Goal: Task Accomplishment & Management: Use online tool/utility

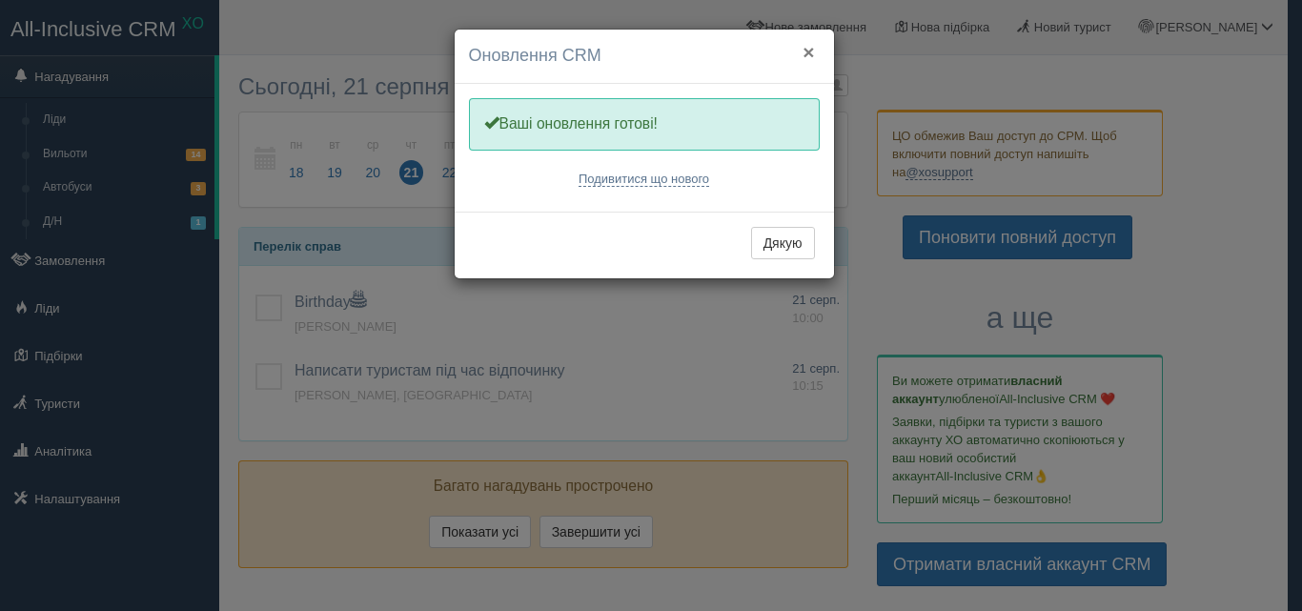
click at [805, 51] on button "×" at bounding box center [807, 52] width 11 height 20
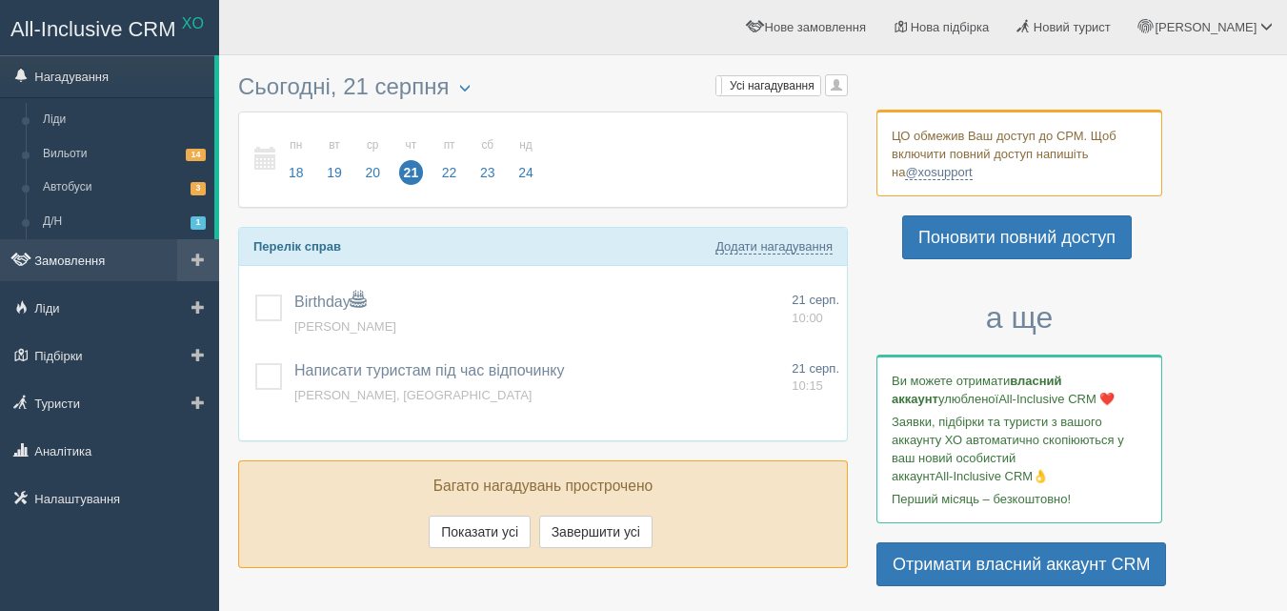
click at [79, 264] on link "Замовлення" at bounding box center [109, 260] width 219 height 42
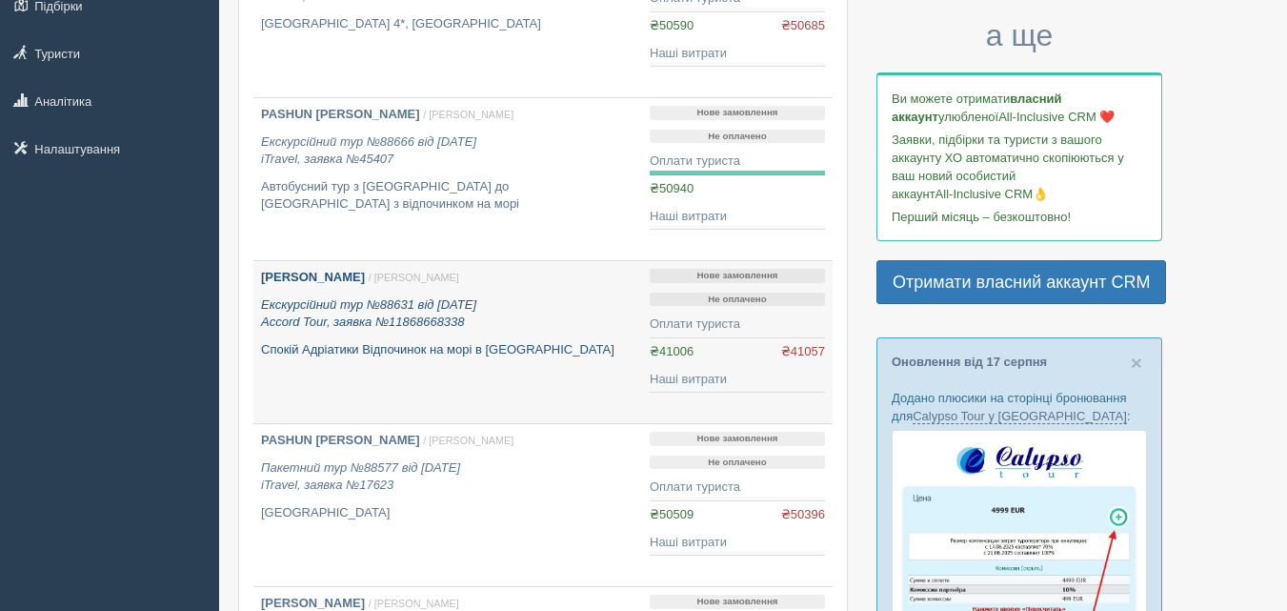
scroll to position [286, 0]
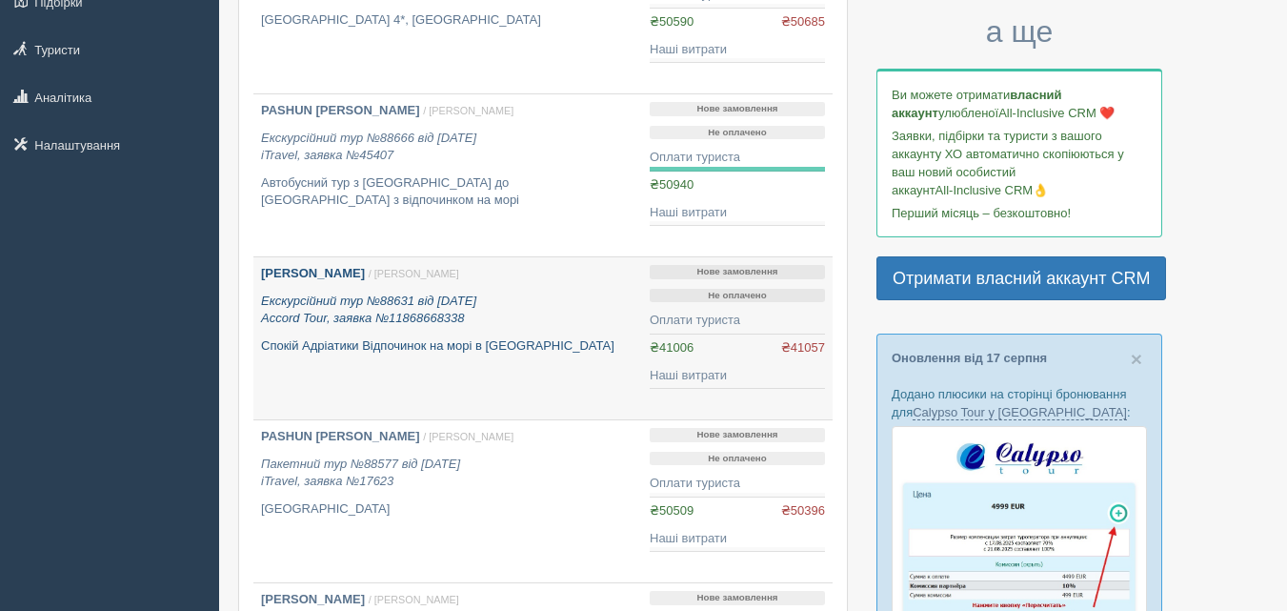
click at [331, 270] on b "Паламар Олена" at bounding box center [313, 273] width 104 height 14
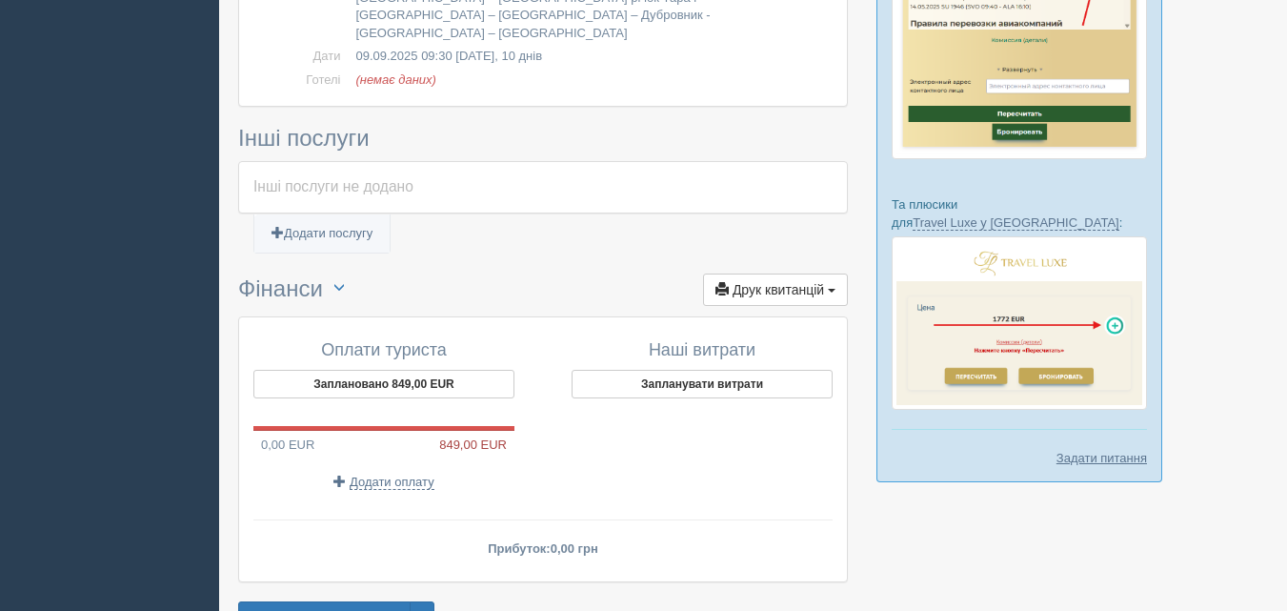
scroll to position [1104, 0]
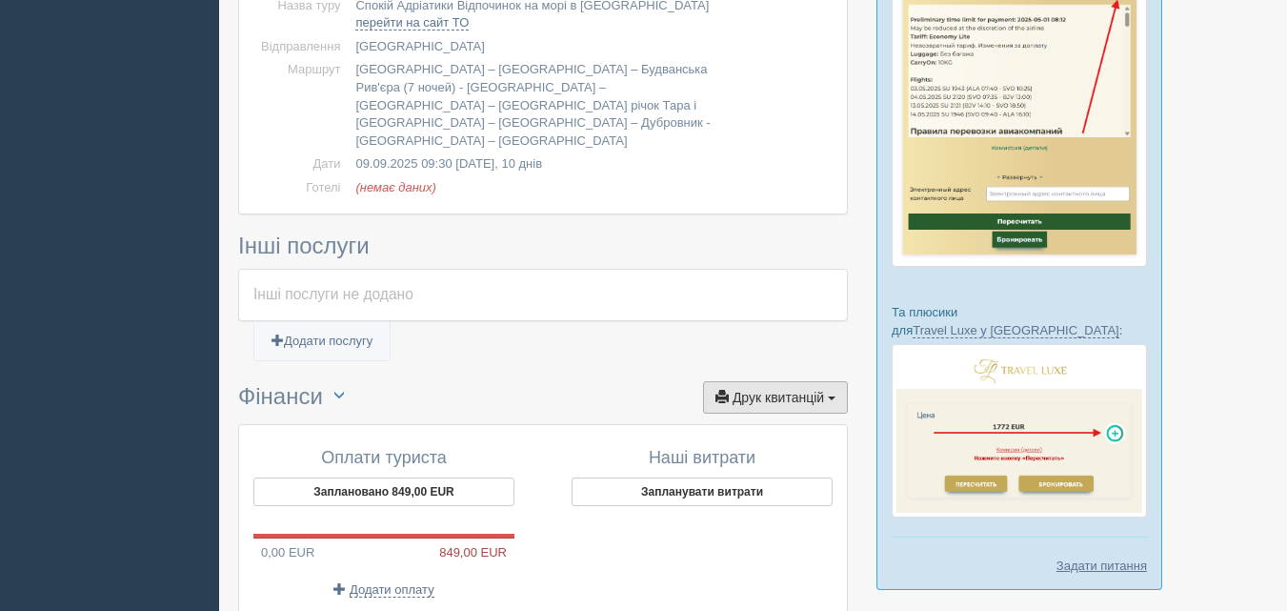
click at [831, 381] on button "Друк квитанцій Друк" at bounding box center [775, 397] width 145 height 32
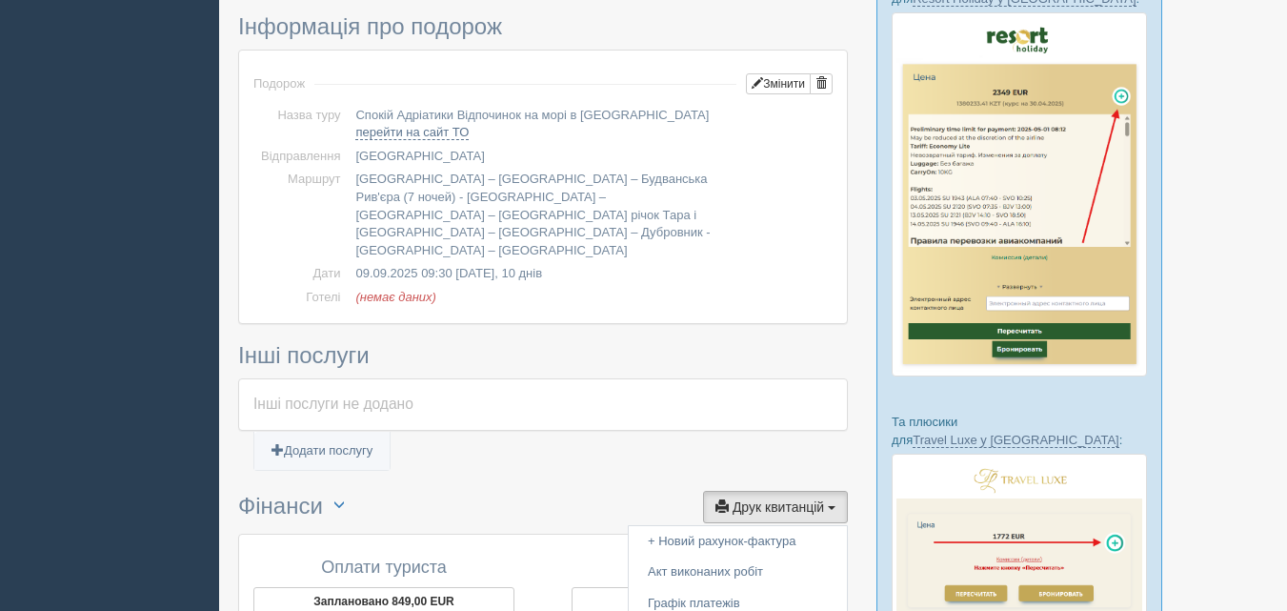
scroll to position [914, 0]
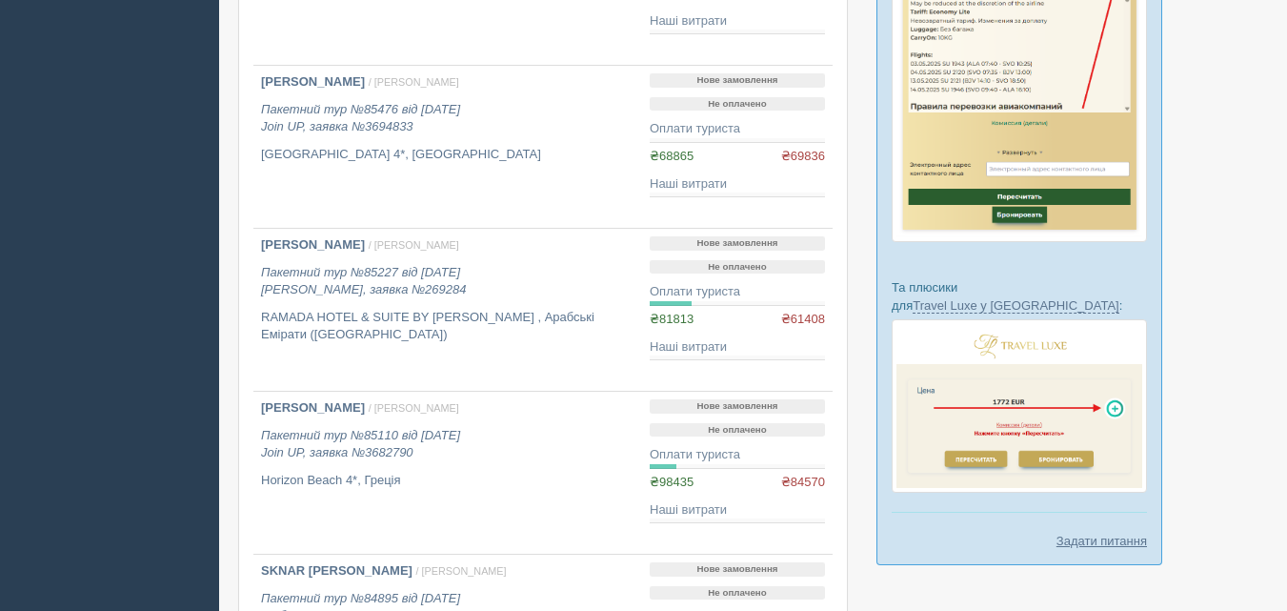
scroll to position [1143, 0]
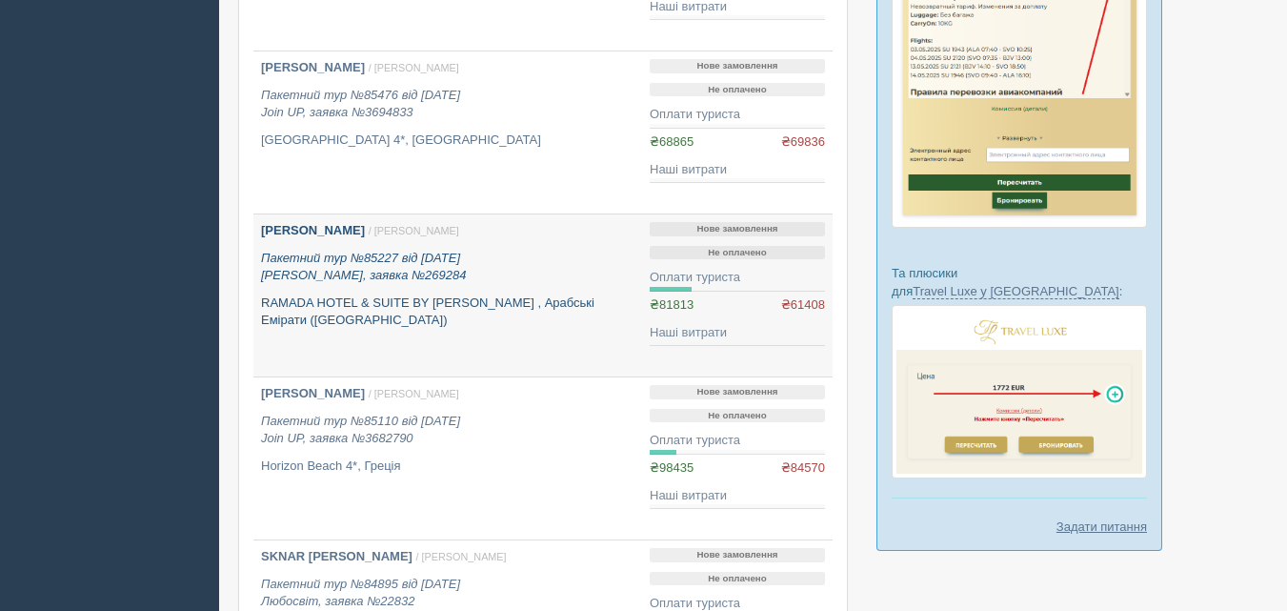
click at [496, 232] on p "КОВАЛЬЧУК ЮЛІЯ ІВАНІВНА / Ольга Г." at bounding box center [448, 231] width 374 height 18
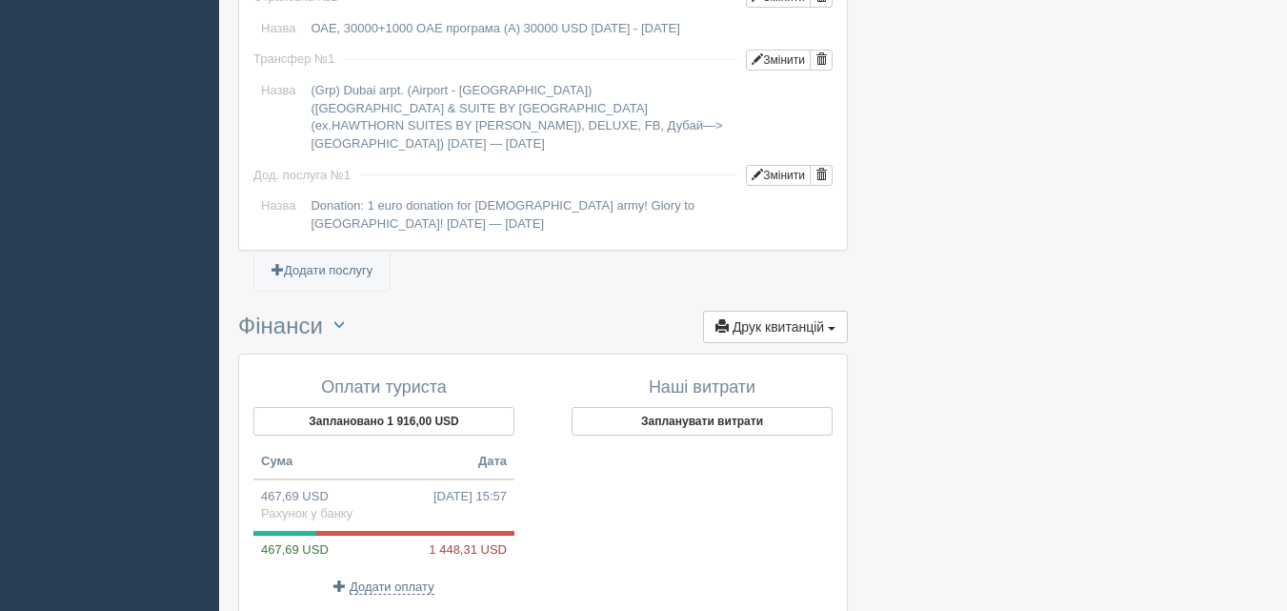
scroll to position [1824, 0]
click at [836, 313] on button "Друк квитанцій Друк" at bounding box center [775, 329] width 145 height 32
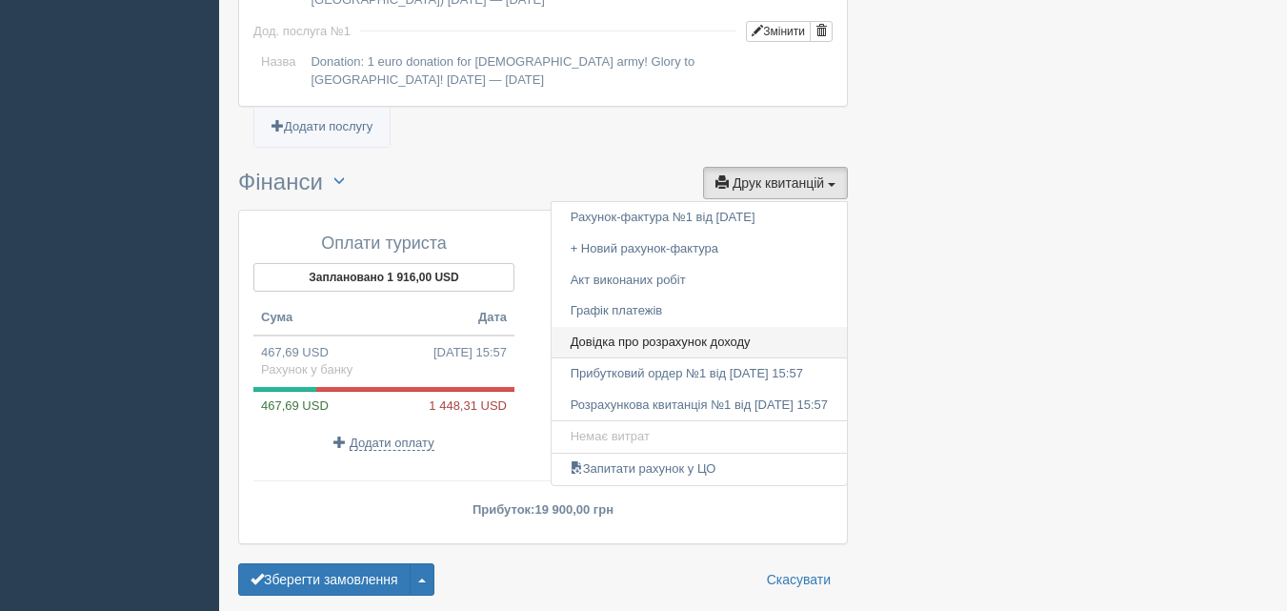
scroll to position [2014, 0]
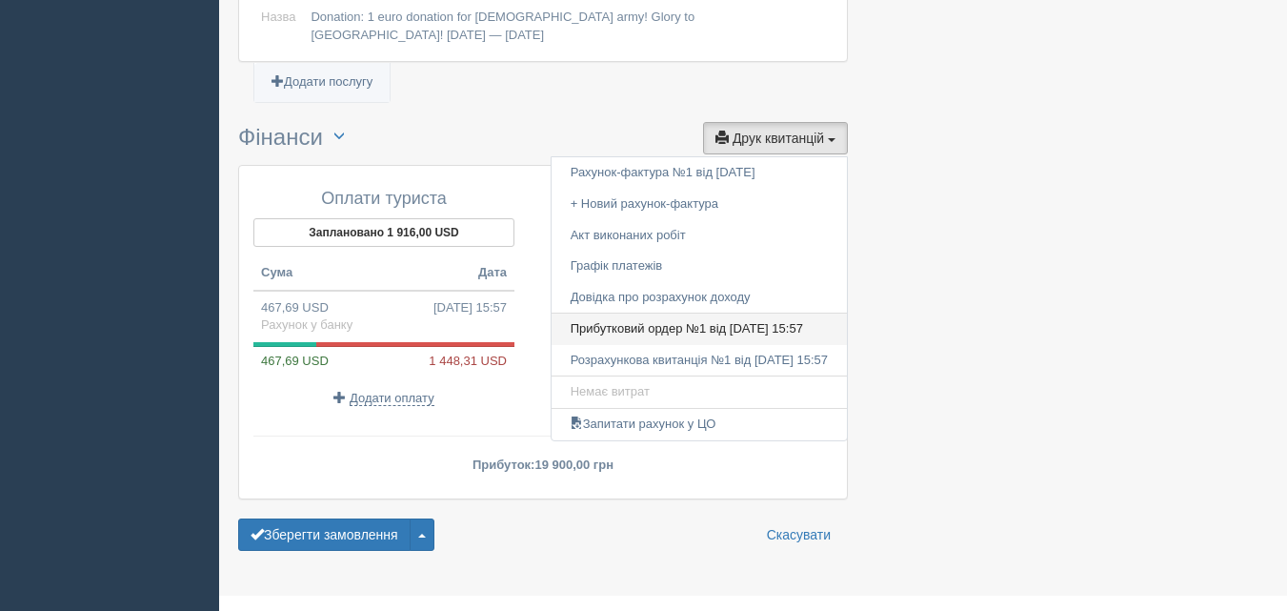
click at [663, 314] on link "Прибутковий ордер №1 від 06.06.2025 15:57" at bounding box center [699, 329] width 295 height 31
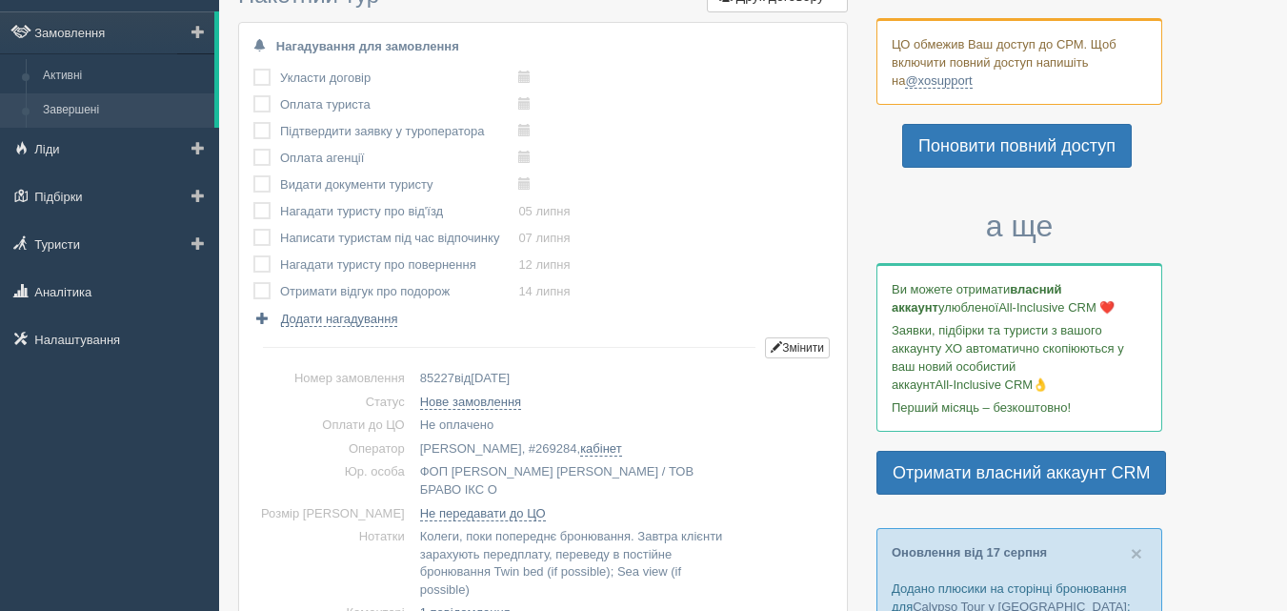
scroll to position [0, 0]
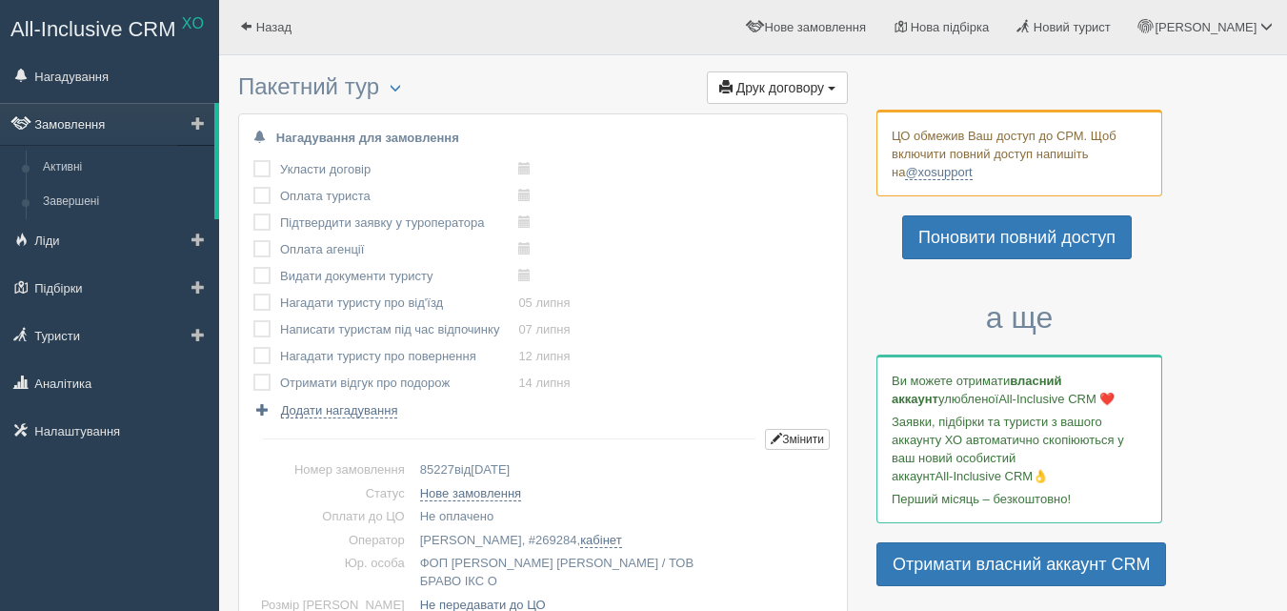
click at [71, 119] on link "Замовлення" at bounding box center [107, 124] width 214 height 42
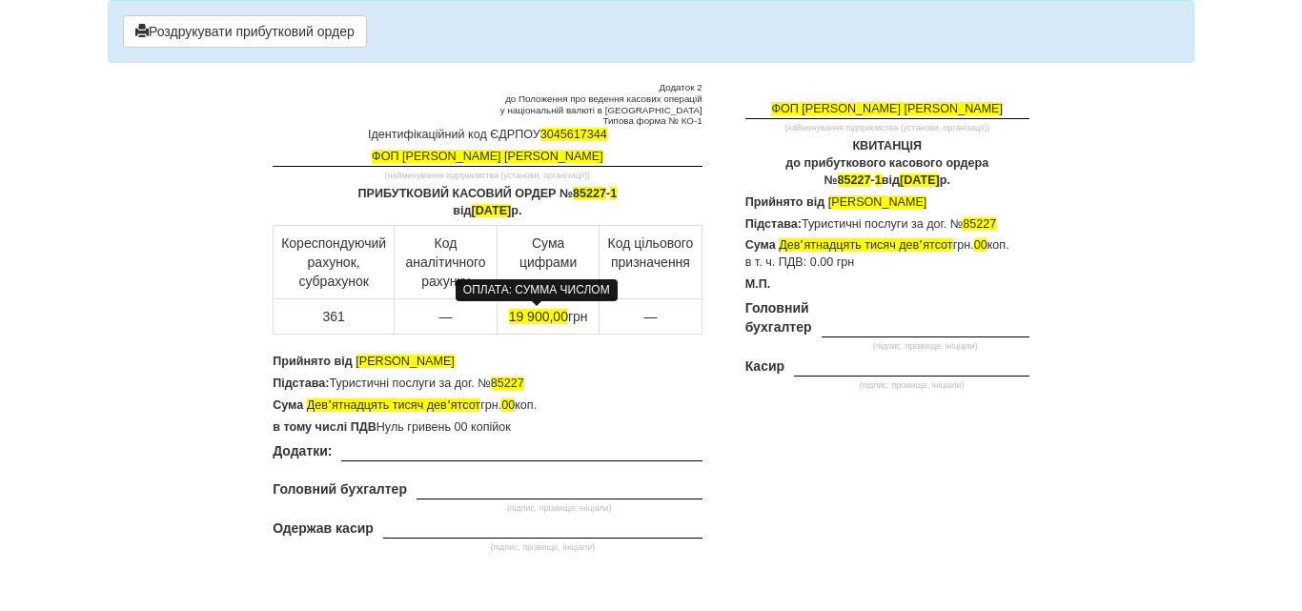
click at [535, 314] on span "19 900,00" at bounding box center [538, 316] width 59 height 15
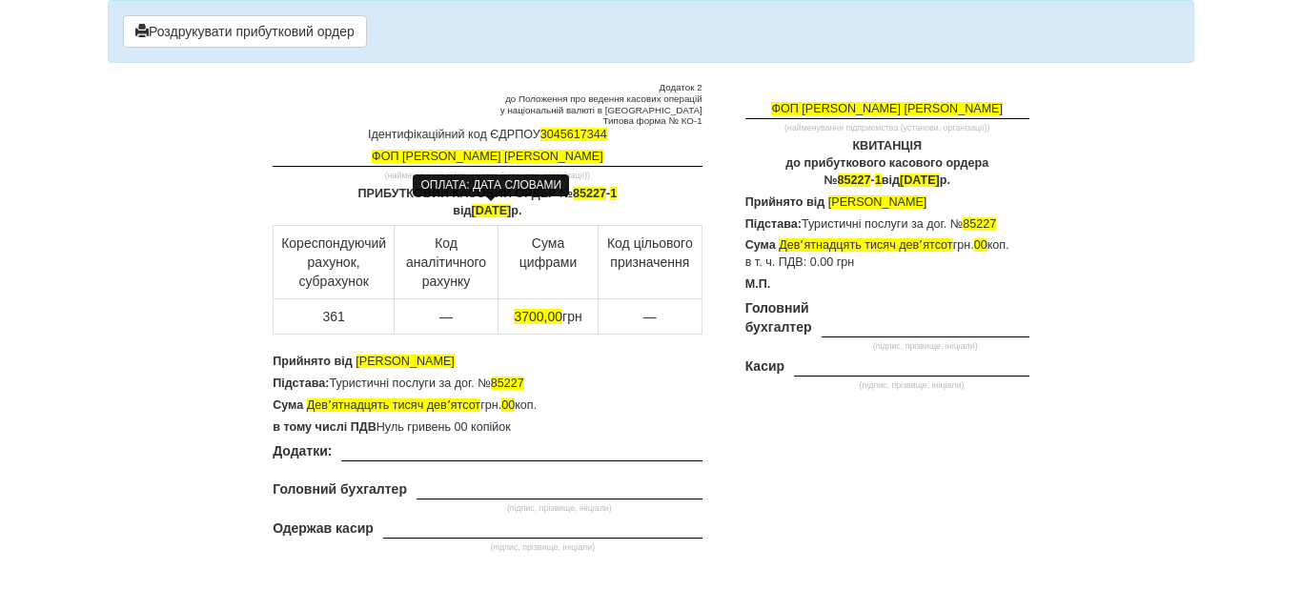
click at [472, 206] on span "6 червня 2025" at bounding box center [492, 210] width 40 height 13
click at [496, 208] on span "червня 2025" at bounding box center [496, 210] width 40 height 13
click at [501, 211] on span "червня 2025" at bounding box center [496, 210] width 40 height 13
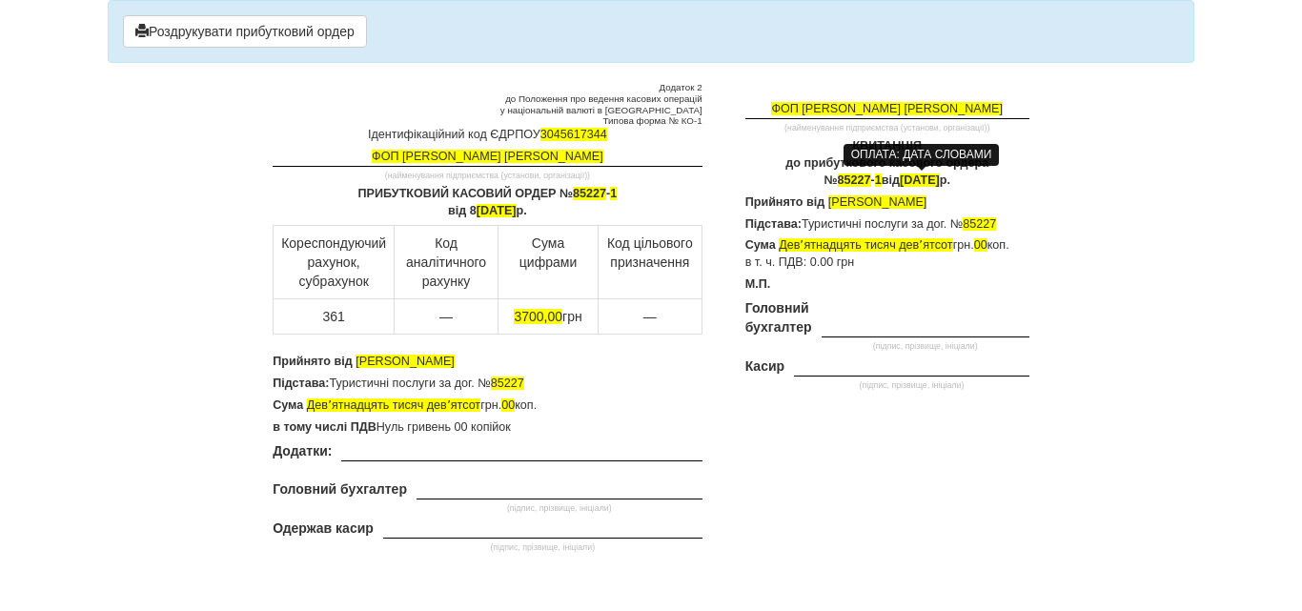
click at [931, 181] on span "6 червня 2025" at bounding box center [920, 179] width 40 height 13
click at [900, 177] on span "6 червня 2025" at bounding box center [920, 179] width 40 height 13
click at [932, 180] on span "червня 2025" at bounding box center [924, 179] width 40 height 13
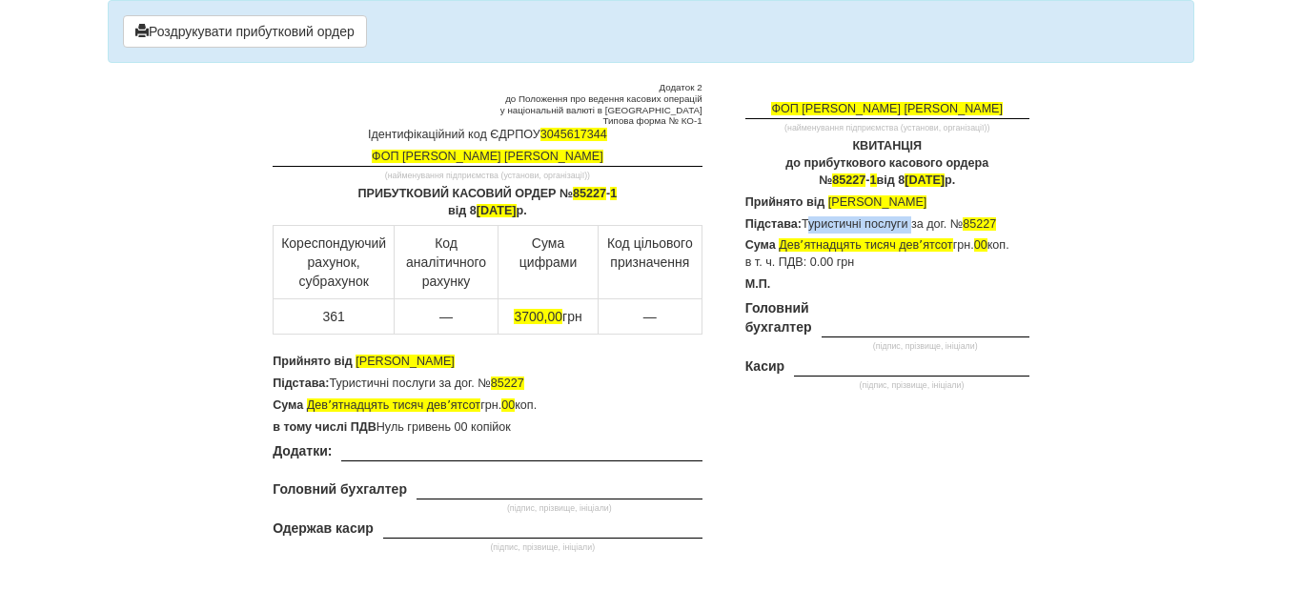
drag, startPoint x: 910, startPoint y: 221, endPoint x: 803, endPoint y: 223, distance: 106.7
click at [803, 223] on p "Підстава: Туристичні послуги за дог. № 85227" at bounding box center [887, 224] width 284 height 17
click at [865, 223] on p "Підстава: Туристичні послуги за дог. № 85227" at bounding box center [887, 224] width 284 height 17
click at [1010, 223] on span "85227" at bounding box center [993, 223] width 33 height 13
click at [979, 221] on p "Підстава: Інформаційні послуги (виготовне" at bounding box center [887, 224] width 284 height 17
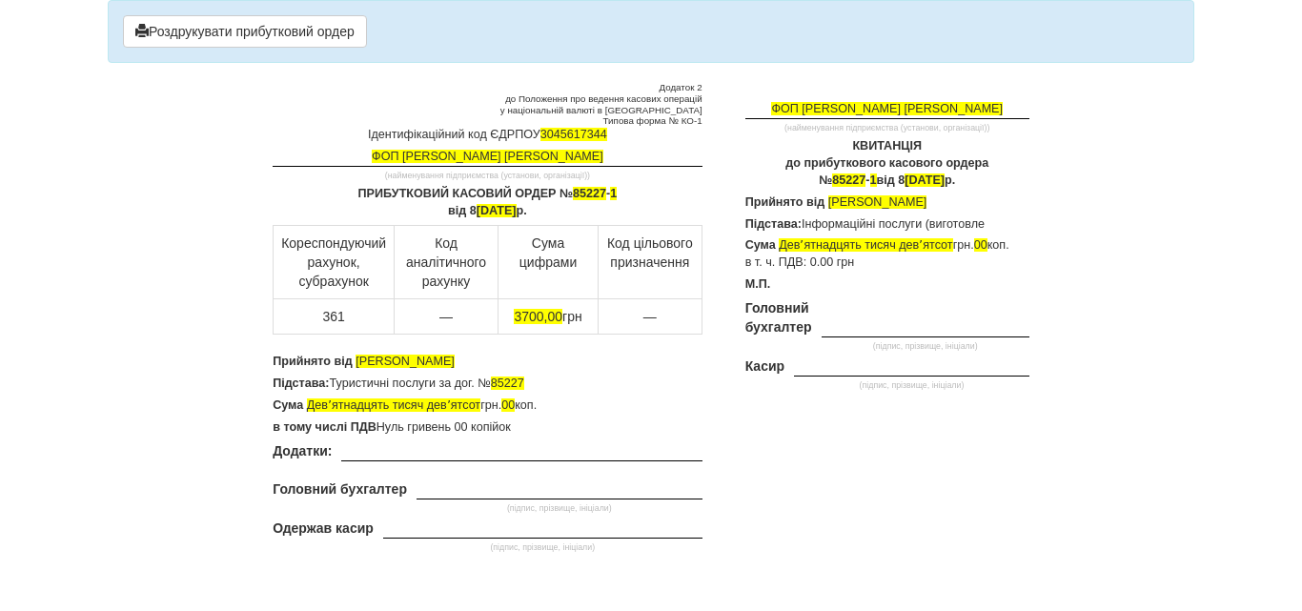
click at [989, 219] on p "Підстава: Інформаційні послуги (виготовле" at bounding box center [887, 224] width 284 height 17
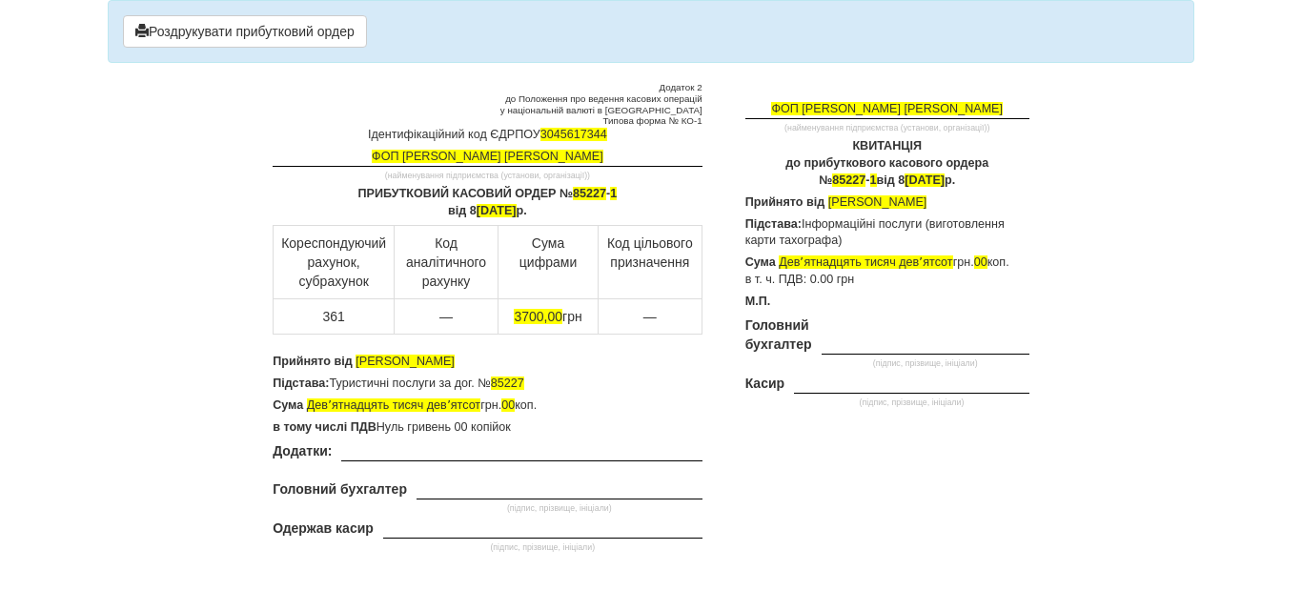
drag, startPoint x: 841, startPoint y: 237, endPoint x: 804, endPoint y: 222, distance: 40.2
click at [804, 222] on p "Підстава: Інформаційні послуги (виготовлення карти тахографа)" at bounding box center [887, 233] width 284 height 34
copy p "Інформаційні послуги (виготовлення карти тахографа)"
drag, startPoint x: 530, startPoint y: 382, endPoint x: 334, endPoint y: 384, distance: 196.3
click at [334, 384] on p "Підстава: Туристичні послуги за дог. № 85227" at bounding box center [487, 383] width 429 height 17
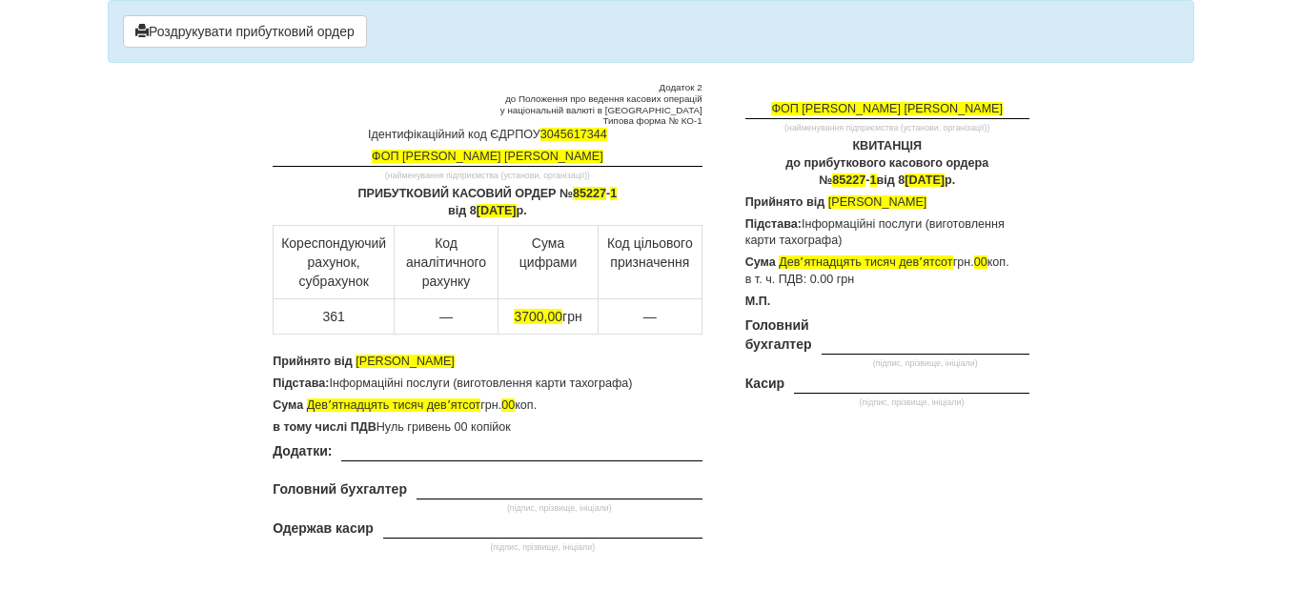
click at [591, 408] on p "Сума Девʼятнадцять тисяч девʼятсот грн. 00 коп." at bounding box center [487, 405] width 429 height 17
click at [479, 403] on p "Сума Девʼятнадцять тисяч девʼятсот грн. 00 коп." at bounding box center [487, 405] width 429 height 17
drag, startPoint x: 401, startPoint y: 404, endPoint x: 310, endPoint y: 409, distance: 91.6
click at [309, 407] on span "Три тисячі сімсот" at bounding box center [354, 404] width 95 height 13
copy span "Три тисячі сімсот"
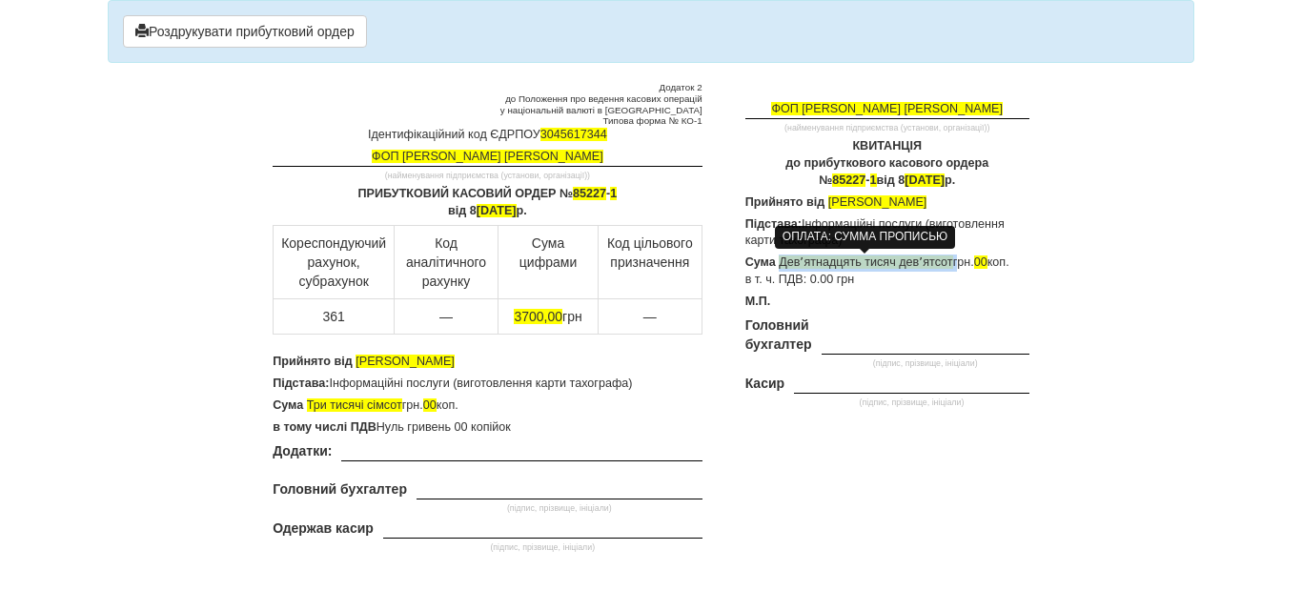
drag, startPoint x: 955, startPoint y: 262, endPoint x: 782, endPoint y: 262, distance: 172.5
click at [782, 262] on p "Сума Девʼятнадцять тисяч девʼятсот грн. 00 коп. в т. ч. ПДВ: 0.00 грн" at bounding box center [887, 271] width 284 height 34
click at [860, 351] on td "(підпис, прізвище, ініціали)" at bounding box center [925, 344] width 208 height 58
click at [870, 438] on div "ФОП Гріус Ольга Володимирівна (найменування підприємства (установи, організації…" at bounding box center [880, 272] width 327 height 380
click at [875, 264] on p "Сума Три тисячі сімсот грн. 00 коп. в т. ч. ПДВ: 0.00 грн" at bounding box center [887, 271] width 284 height 34
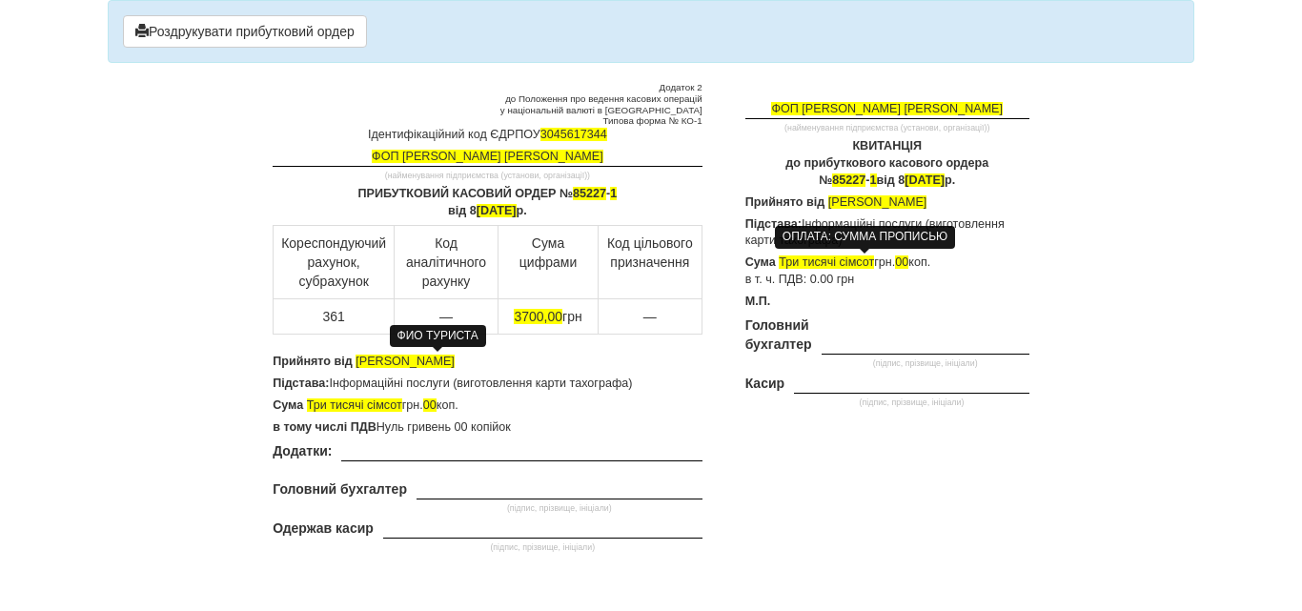
drag, startPoint x: 519, startPoint y: 359, endPoint x: 357, endPoint y: 358, distance: 162.0
click at [357, 358] on p "Прийнято від КОВАЛЬЧУК ЮЛІЯ ІВАНІВНА" at bounding box center [487, 362] width 429 height 17
drag, startPoint x: 559, startPoint y: 361, endPoint x: 357, endPoint y: 363, distance: 202.0
click at [357, 363] on span "Павленко В'ячеслав Володимирович" at bounding box center [455, 360] width 201 height 13
copy span "Павленко В'ячеслав Володимирович"
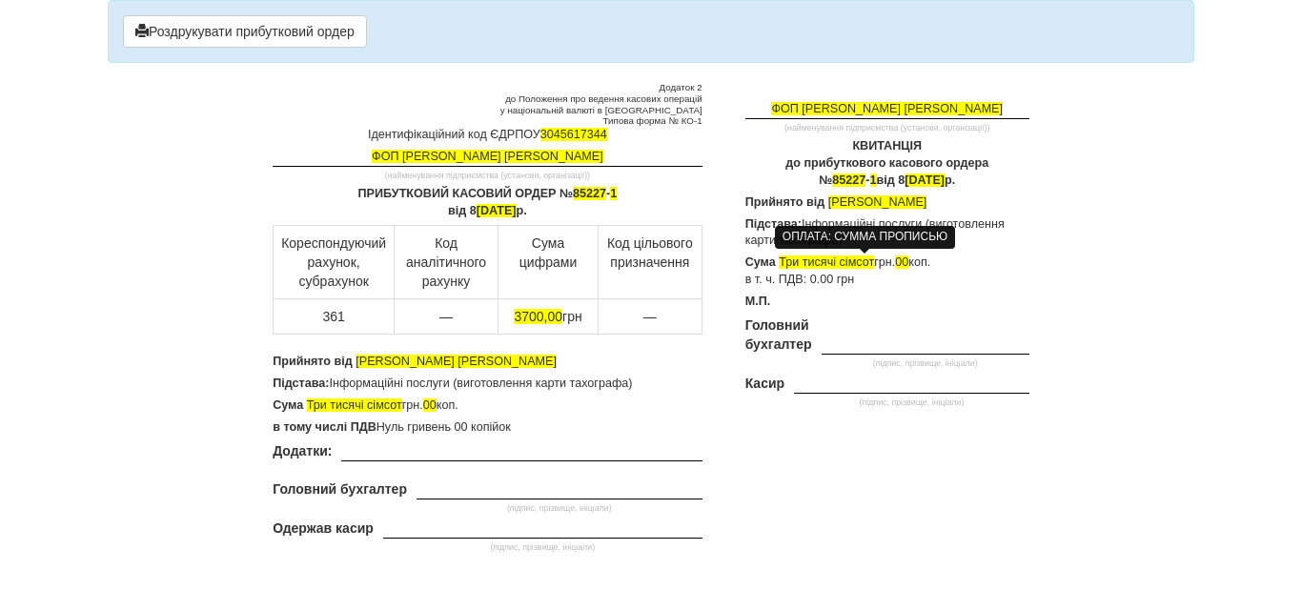
drag, startPoint x: 993, startPoint y: 199, endPoint x: 838, endPoint y: 208, distance: 155.6
click at [822, 207] on p "Прийнято від КОВАЛЬЧУК ЮЛІЯ ІВАНІВНА" at bounding box center [887, 202] width 284 height 17
click at [826, 200] on span "Павленко В'ячеслав Володимирович" at bounding box center [924, 201] width 201 height 13
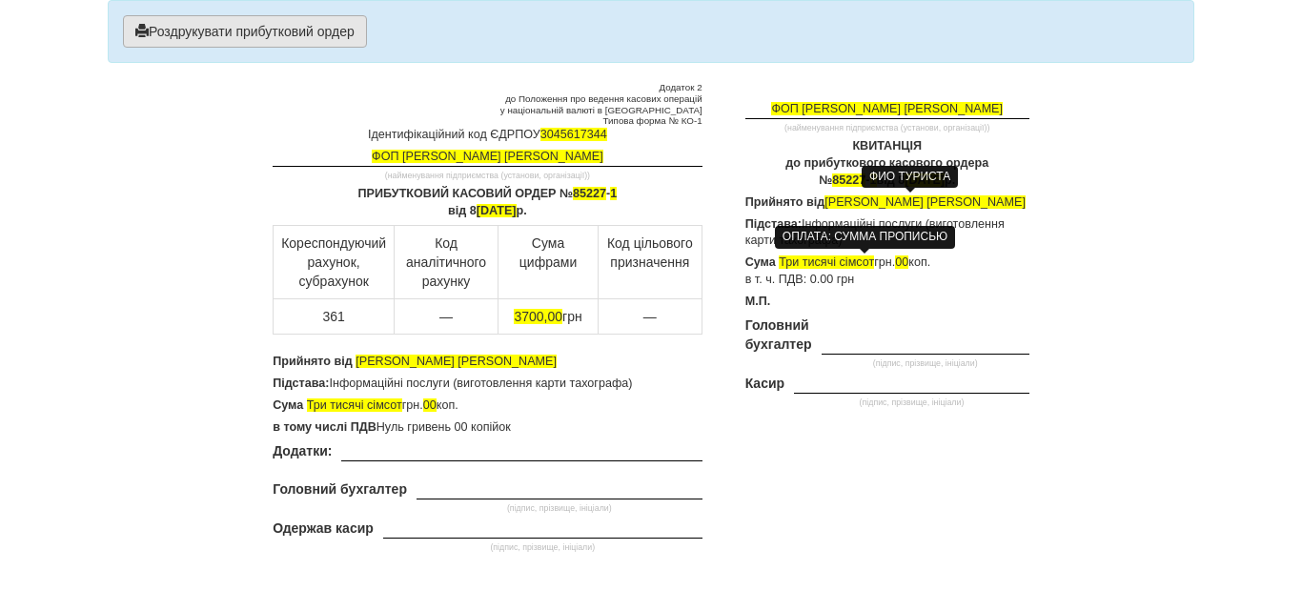
click at [243, 35] on button "Роздрукувати прибутковий ордер" at bounding box center [245, 31] width 244 height 32
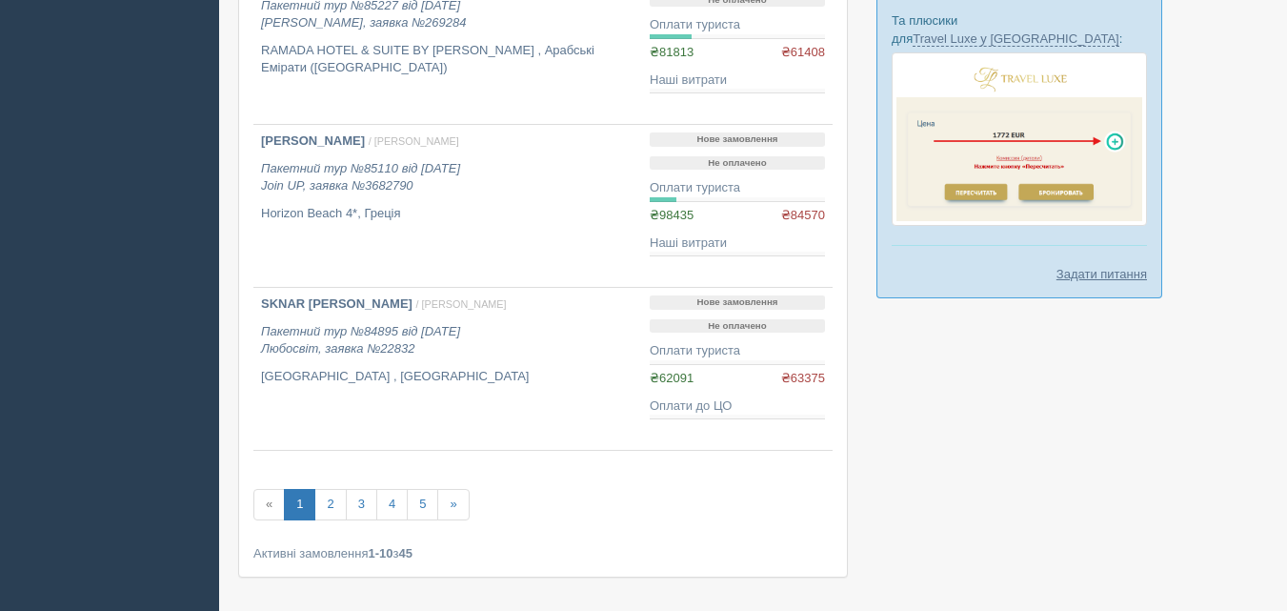
scroll to position [1429, 0]
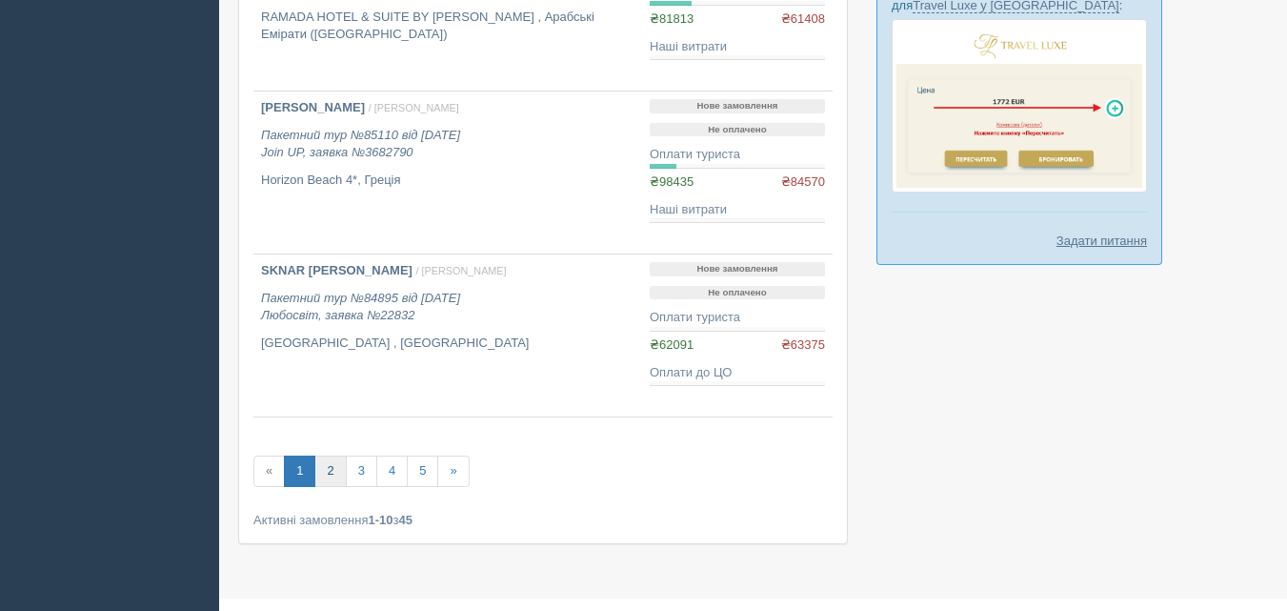
click at [328, 475] on link "2" at bounding box center [329, 470] width 31 height 31
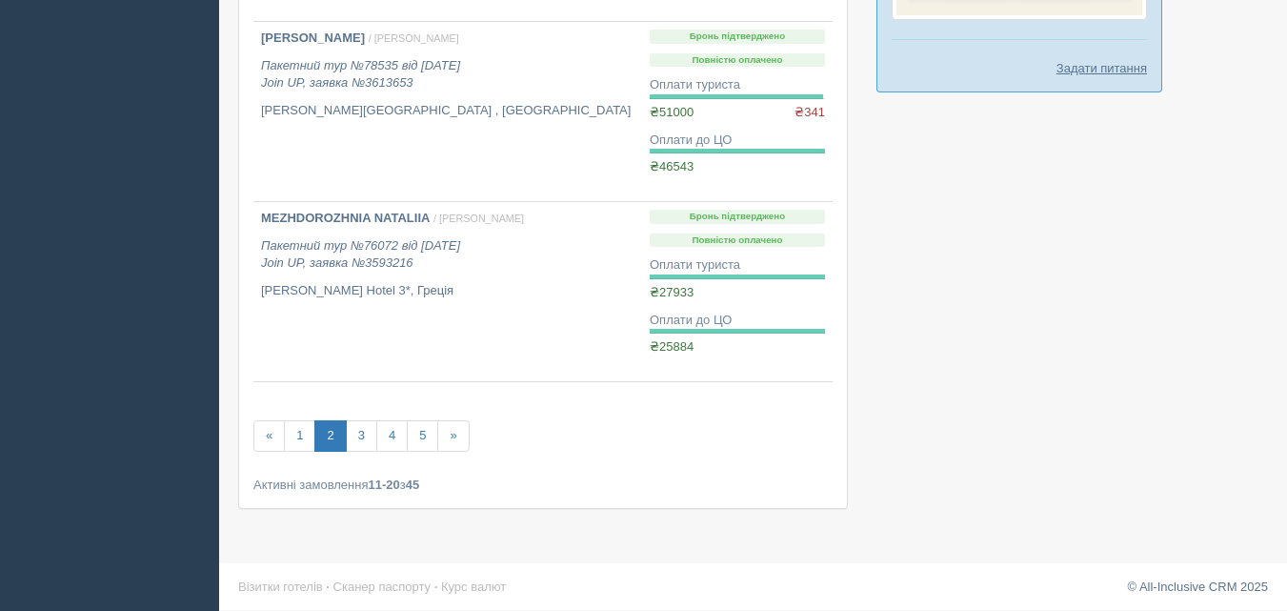
scroll to position [1606, 0]
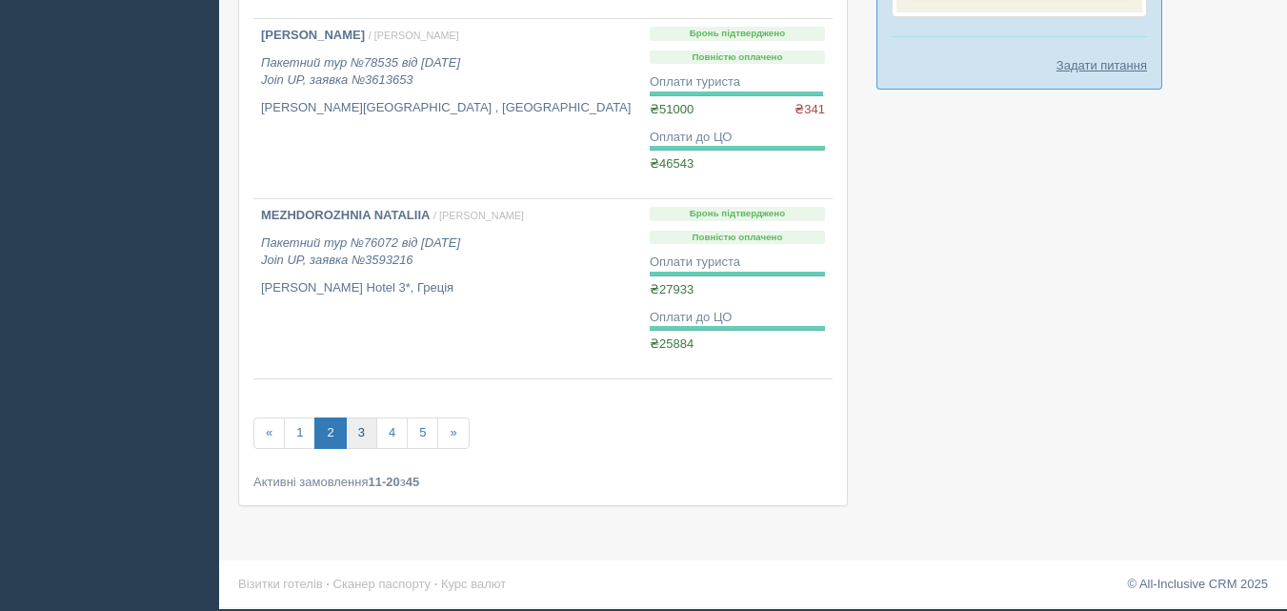
click at [359, 430] on link "3" at bounding box center [361, 432] width 31 height 31
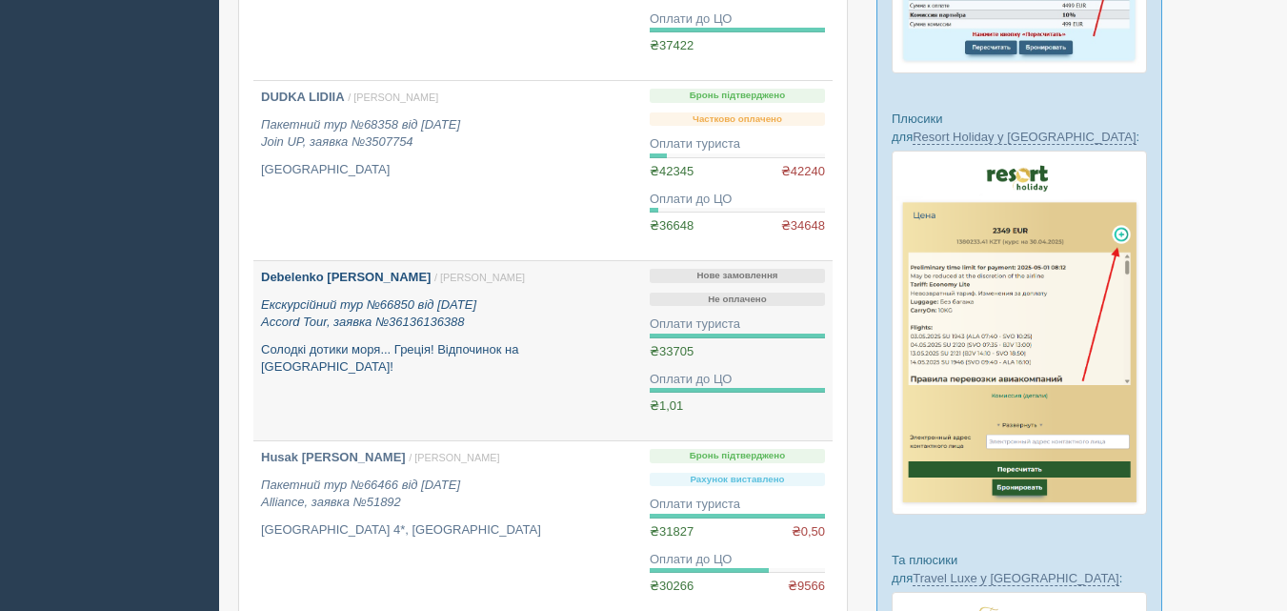
scroll to position [858, 0]
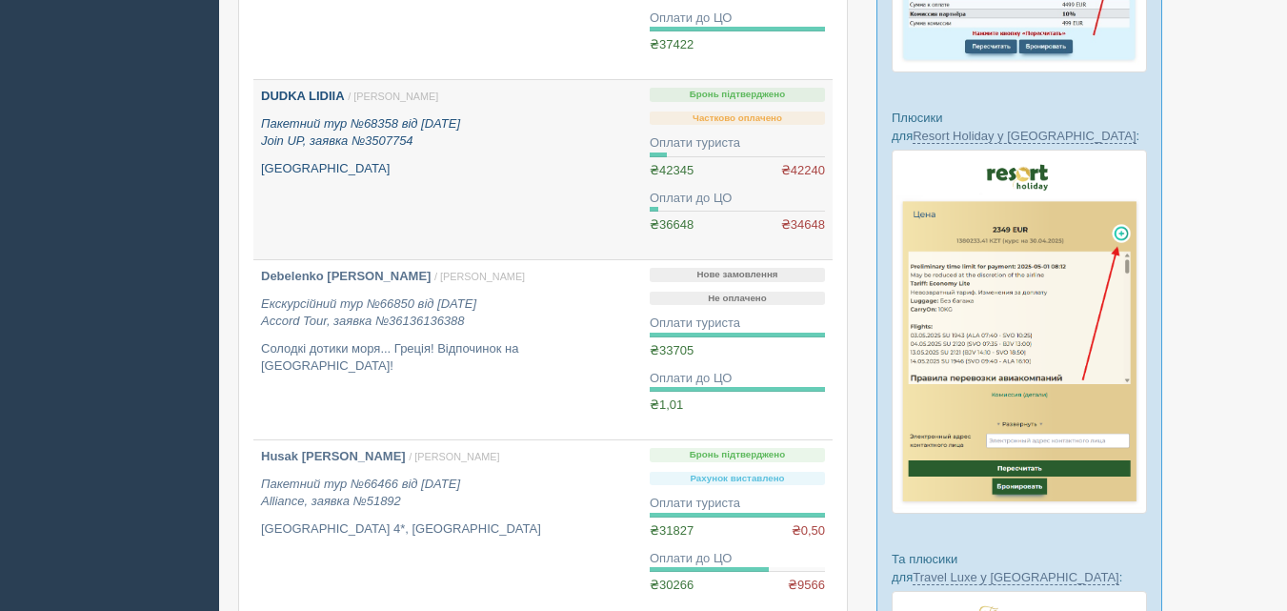
click at [346, 124] on icon "Пакетний тур №68358 від [DATE] Join UP, заявка №3507754" at bounding box center [360, 132] width 199 height 32
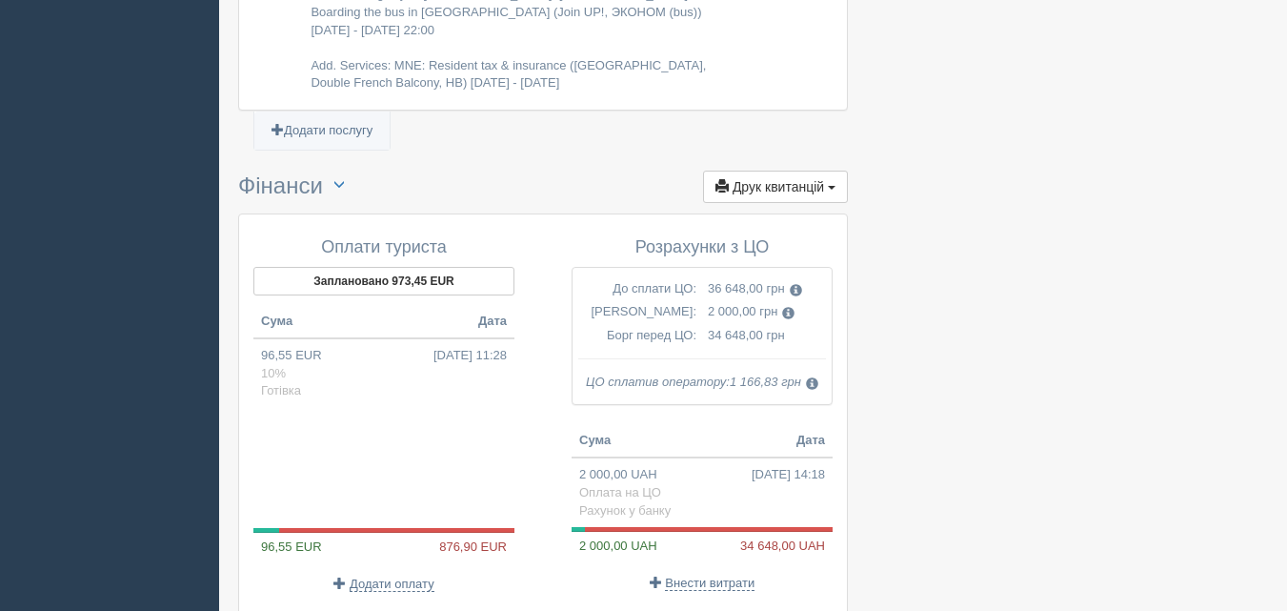
scroll to position [1906, 0]
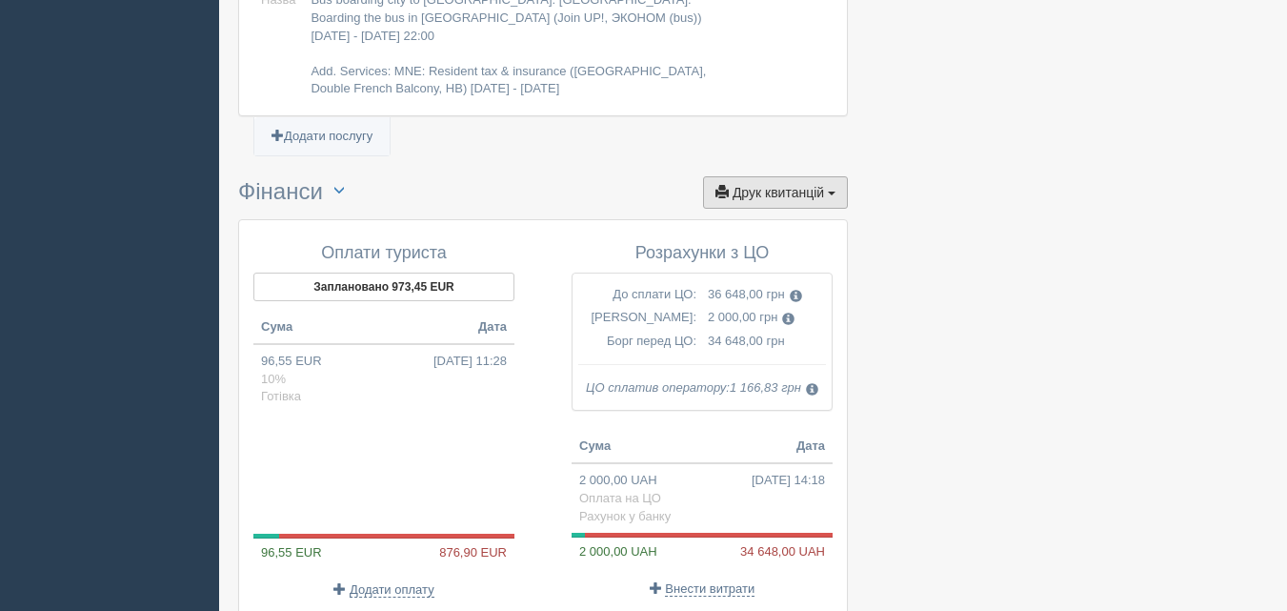
click at [820, 185] on span "Друк квитанцій" at bounding box center [778, 192] width 91 height 15
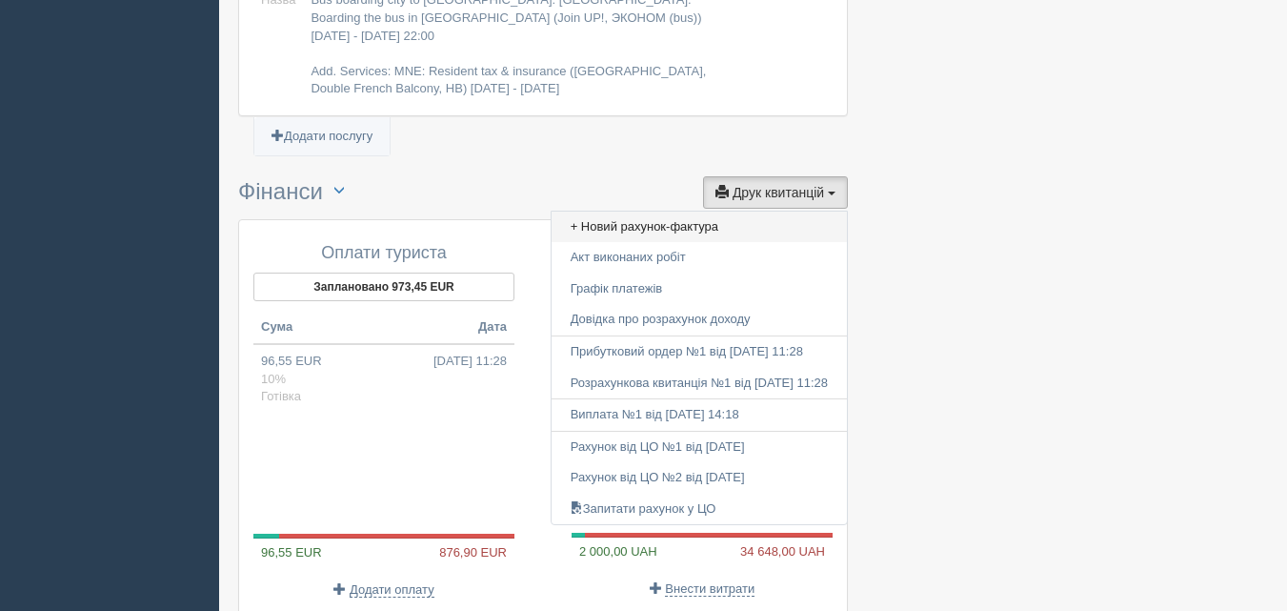
click at [641, 212] on link "+ Новий рахунок-фактура" at bounding box center [699, 227] width 295 height 31
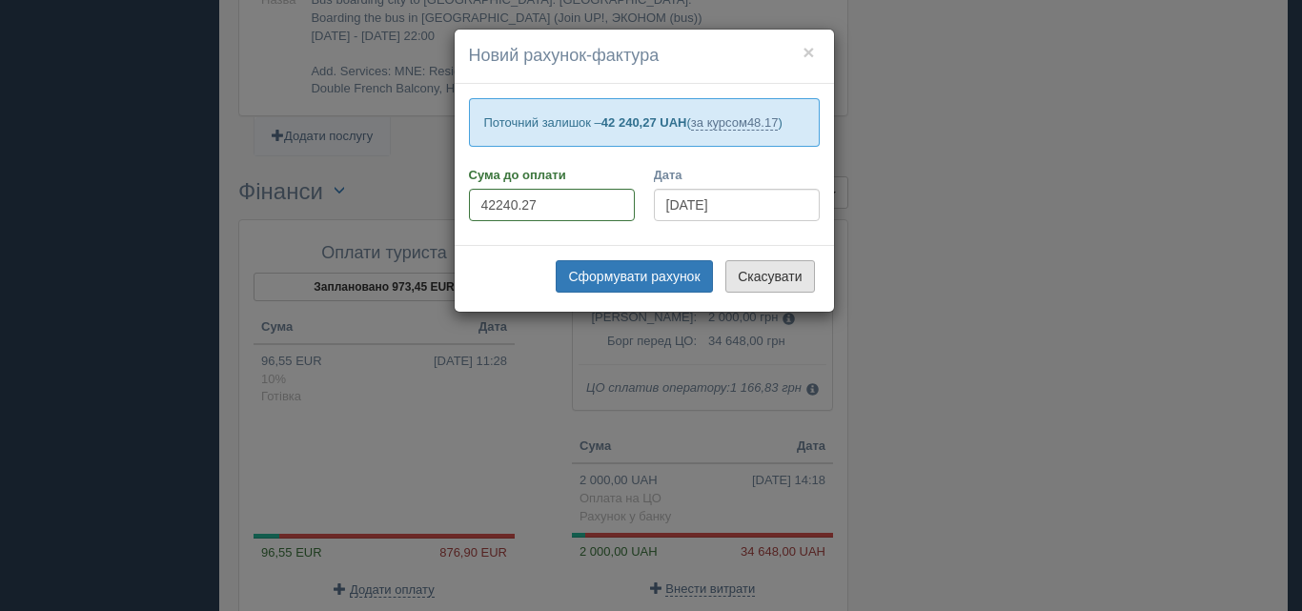
click at [756, 285] on button "Скасувати" at bounding box center [769, 276] width 89 height 32
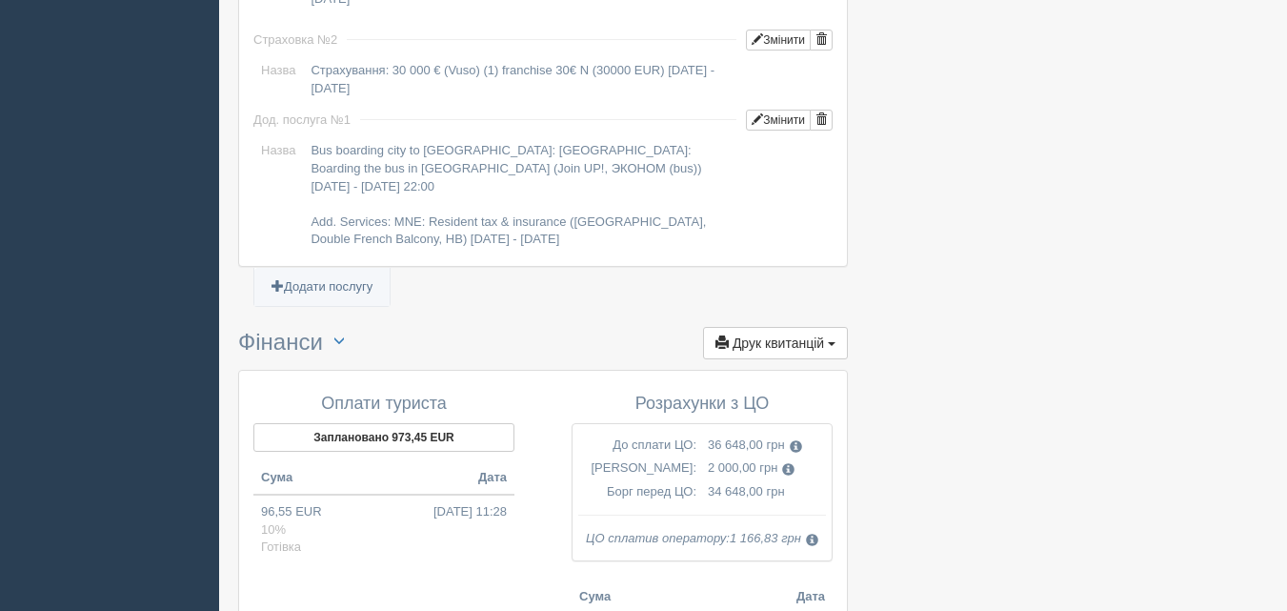
scroll to position [1525, 0]
